Goal: Task Accomplishment & Management: Complete application form

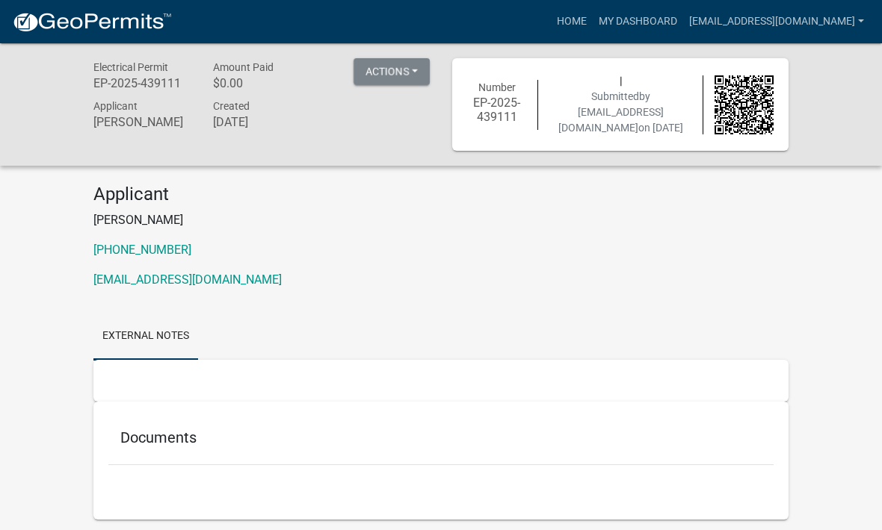
click at [416, 75] on button "Actions" at bounding box center [391, 71] width 76 height 27
click at [371, 211] on p "[PERSON_NAME]" at bounding box center [440, 220] width 695 height 18
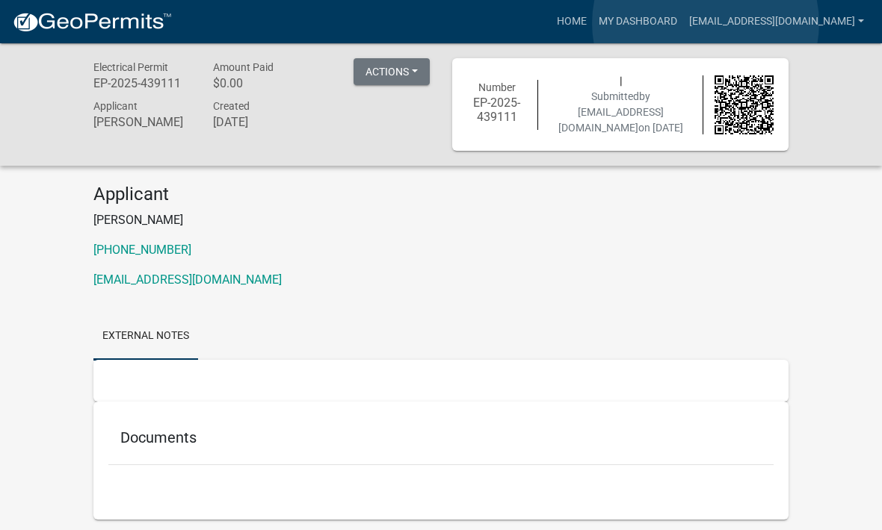
click at [683, 24] on link "My Dashboard" at bounding box center [637, 21] width 90 height 28
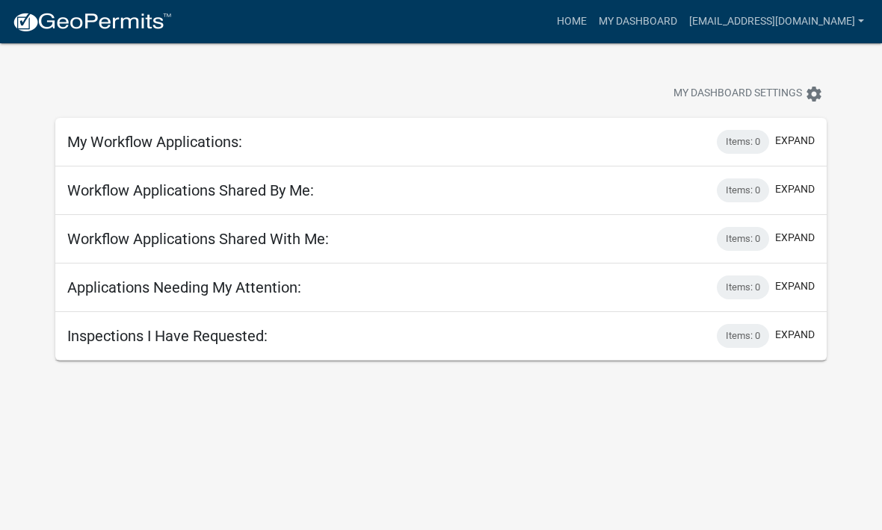
click at [261, 345] on h5 "Inspections I Have Requested:" at bounding box center [167, 336] width 200 height 18
click at [592, 29] on link "Home" at bounding box center [572, 21] width 42 height 28
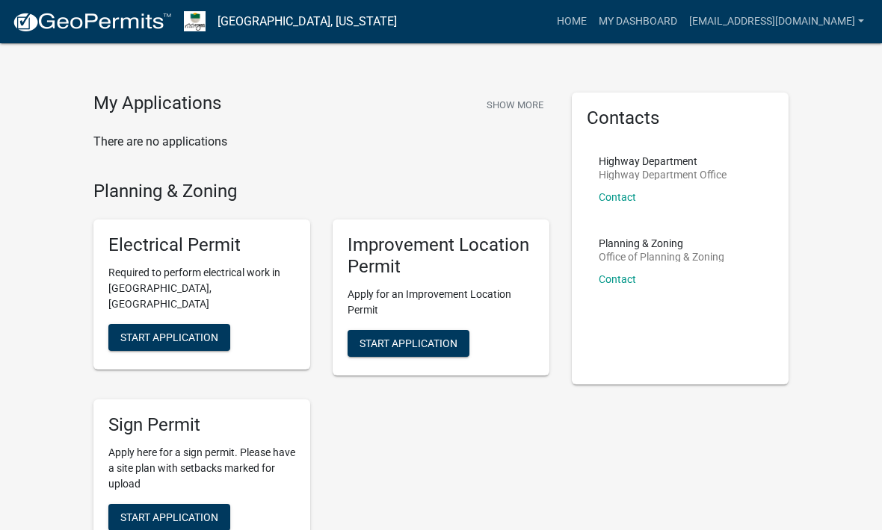
scroll to position [14, 0]
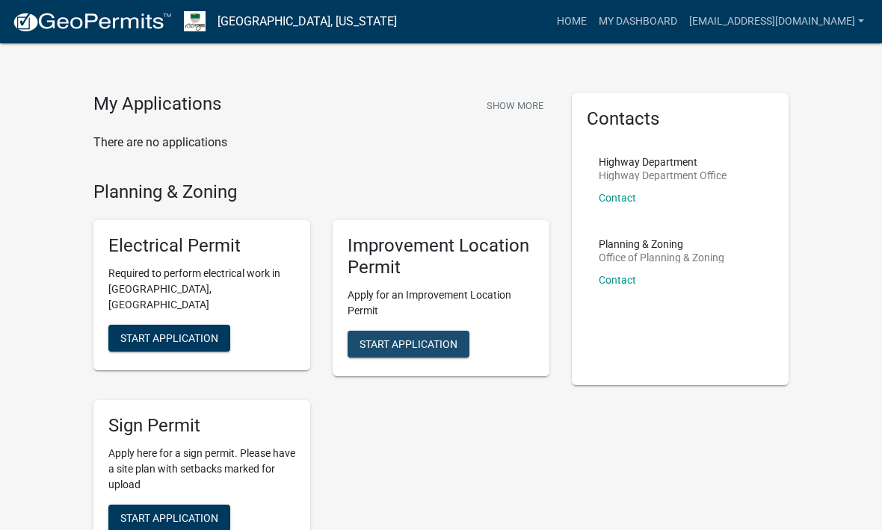
click at [423, 343] on span "Start Application" at bounding box center [408, 344] width 98 height 12
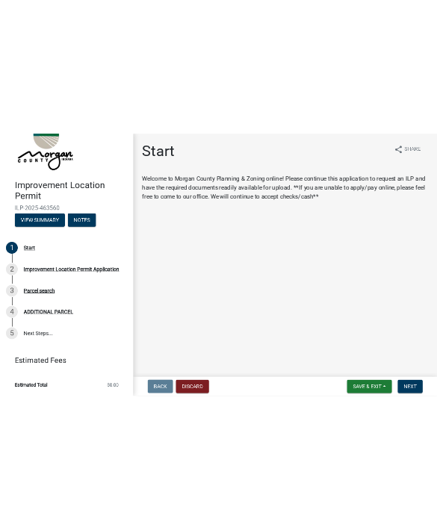
scroll to position [48, 0]
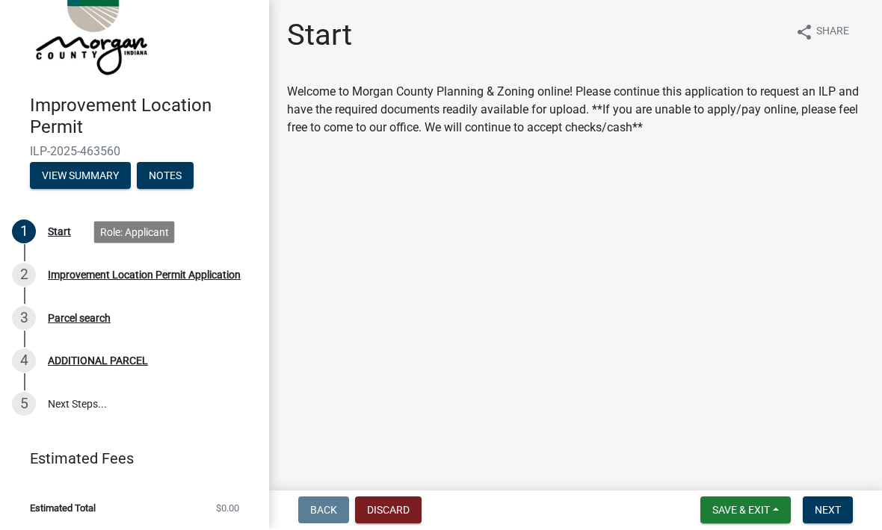
click at [146, 280] on div "Improvement Location Permit Application" at bounding box center [144, 275] width 193 height 10
click at [95, 171] on button "View Summary" at bounding box center [80, 176] width 101 height 27
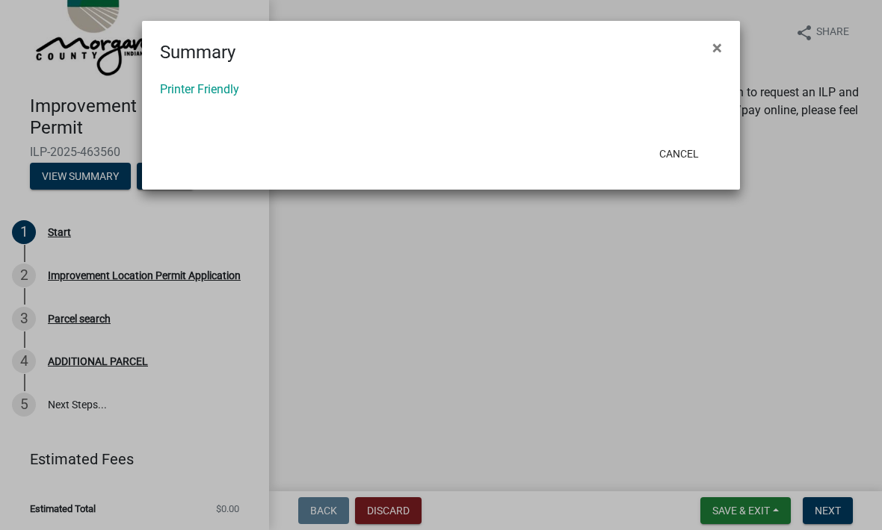
click at [728, 42] on button "×" at bounding box center [717, 48] width 34 height 42
